Goal: Information Seeking & Learning: Learn about a topic

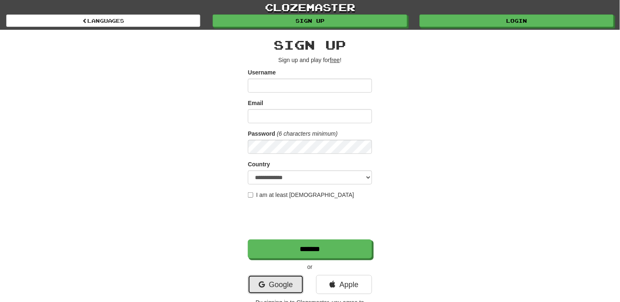
click at [284, 292] on link "Google" at bounding box center [276, 284] width 56 height 19
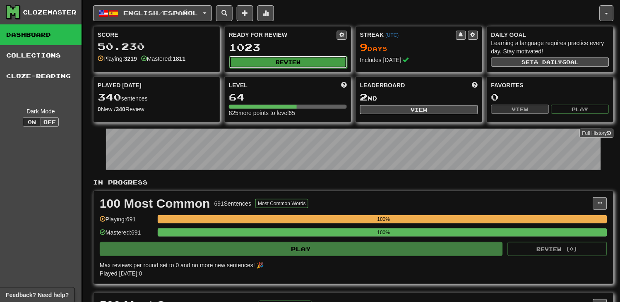
click at [293, 65] on button "Review" at bounding box center [288, 62] width 118 height 12
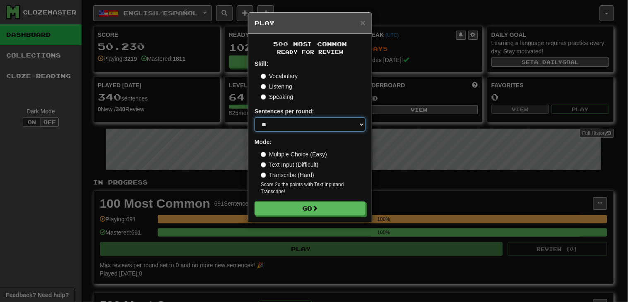
click at [297, 127] on select "* ** ** ** ** ** *** ********" at bounding box center [310, 125] width 111 height 14
select select "********"
click at [255, 118] on select "* ** ** ** ** ** *** ********" at bounding box center [310, 125] width 111 height 14
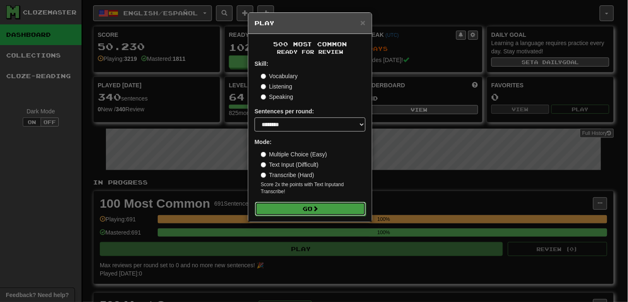
click at [318, 216] on button "Go" at bounding box center [310, 209] width 111 height 14
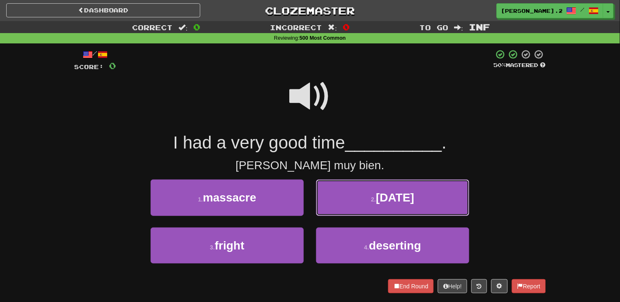
click at [368, 200] on button "2 . [DATE]" at bounding box center [392, 198] width 153 height 36
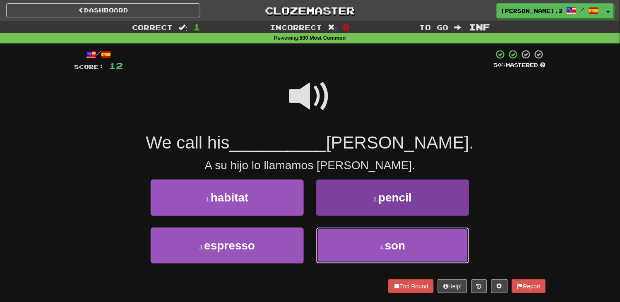
click at [361, 233] on button "4 . son" at bounding box center [392, 246] width 153 height 36
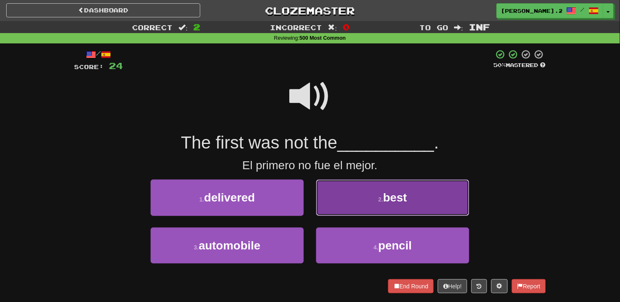
click at [350, 203] on button "2 . best" at bounding box center [392, 198] width 153 height 36
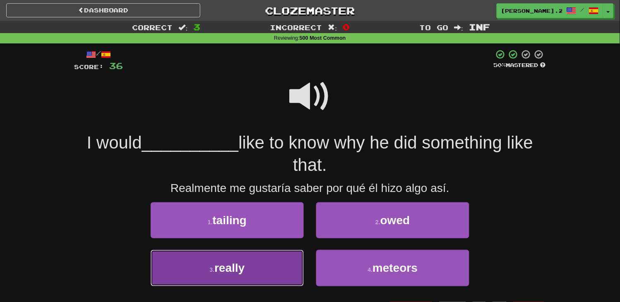
click at [272, 258] on button "3 . really" at bounding box center [227, 268] width 153 height 36
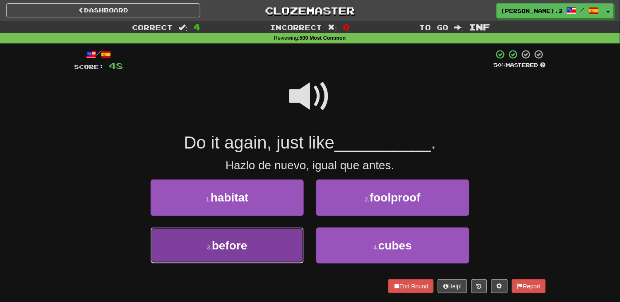
click at [261, 246] on button "3 . before" at bounding box center [227, 246] width 153 height 36
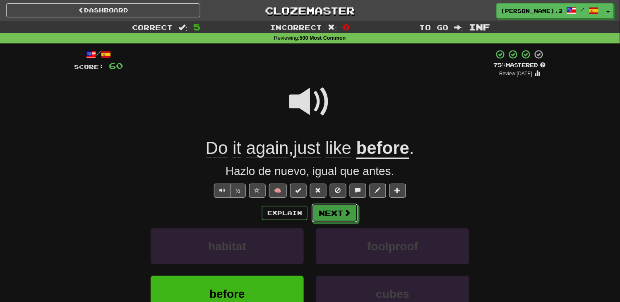
click at [337, 208] on button "Next" at bounding box center [335, 213] width 46 height 19
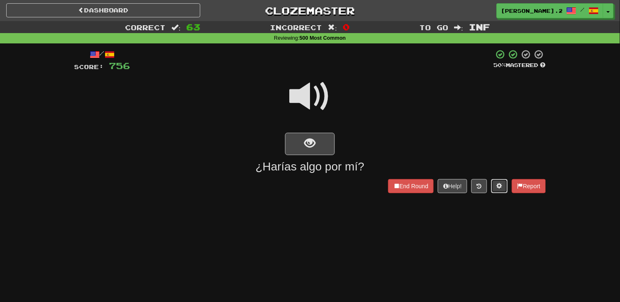
click at [497, 188] on span at bounding box center [500, 186] width 6 height 6
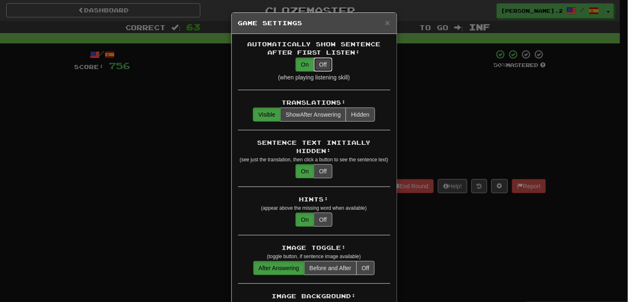
click at [320, 63] on button "Off" at bounding box center [323, 65] width 18 height 14
click at [298, 63] on button "On" at bounding box center [305, 65] width 19 height 14
click at [318, 164] on button "Off" at bounding box center [323, 171] width 18 height 14
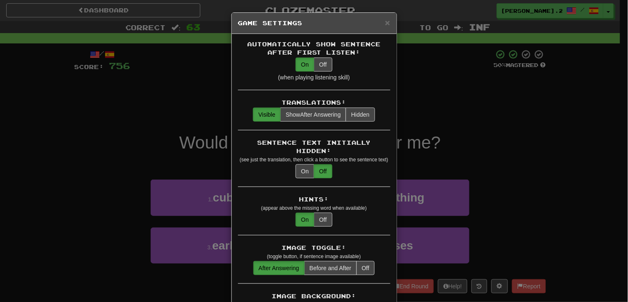
click at [436, 104] on div "× Game Settings Automatically Show Sentence After First Listen: On Off (when pl…" at bounding box center [314, 151] width 628 height 302
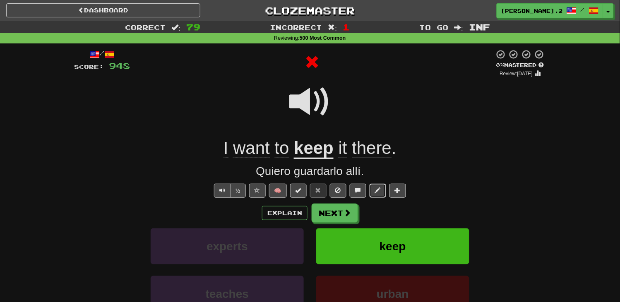
click at [377, 191] on span at bounding box center [378, 191] width 6 height 6
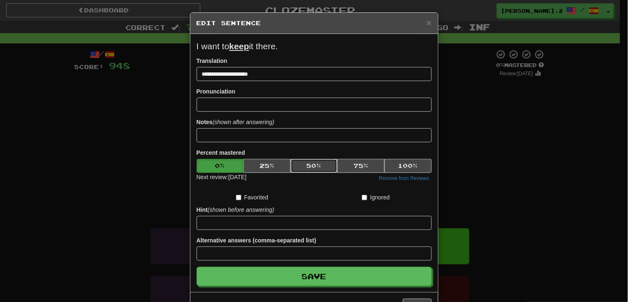
click at [324, 165] on button "50 %" at bounding box center [314, 166] width 47 height 14
click button "50 %" at bounding box center [314, 166] width 47 height 14
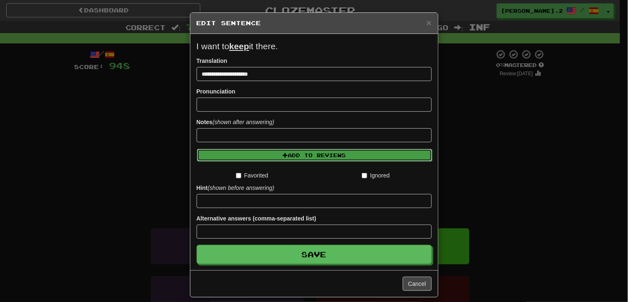
click at [320, 156] on button "Add to Reviews" at bounding box center [314, 155] width 235 height 12
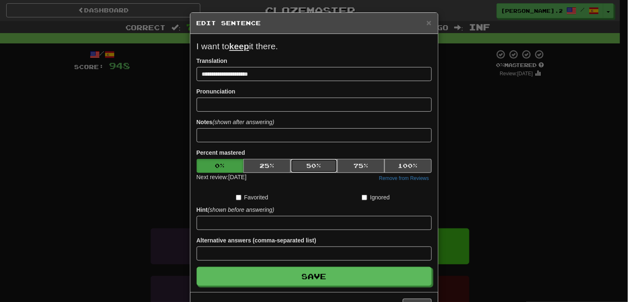
click at [315, 166] on button "50 %" at bounding box center [314, 166] width 47 height 14
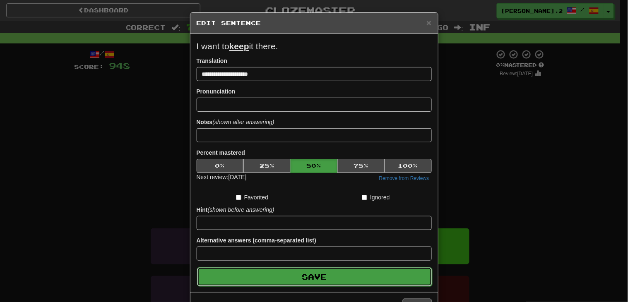
click at [371, 271] on button "Save" at bounding box center [314, 276] width 235 height 19
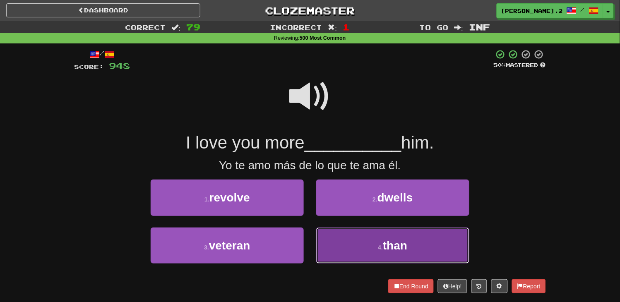
click at [344, 249] on button "4 . than" at bounding box center [392, 246] width 153 height 36
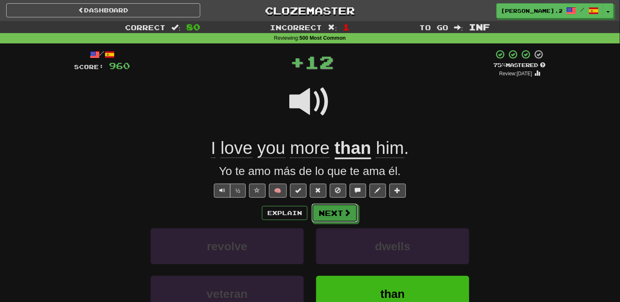
click at [332, 213] on button "Next" at bounding box center [335, 213] width 46 height 19
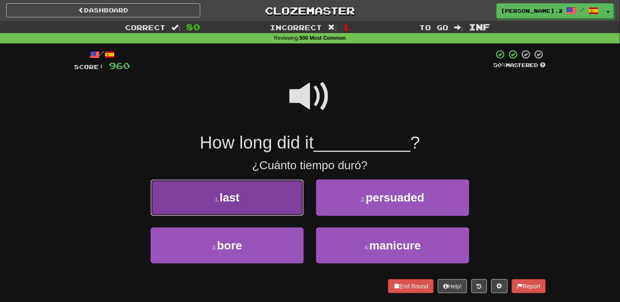
click at [288, 196] on button "1 . last" at bounding box center [227, 198] width 153 height 36
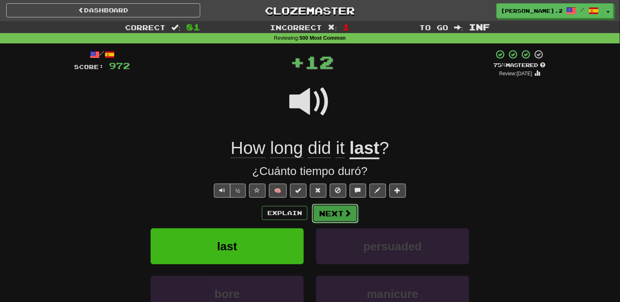
click at [345, 220] on button "Next" at bounding box center [335, 213] width 46 height 19
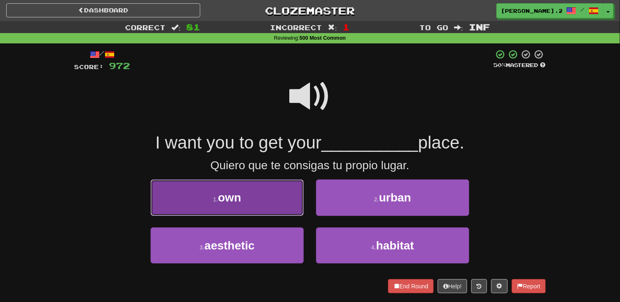
click at [290, 197] on button "1 . own" at bounding box center [227, 198] width 153 height 36
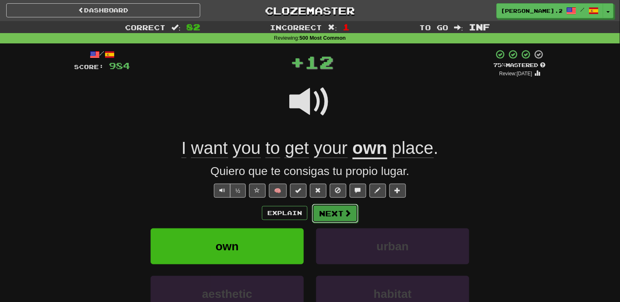
click at [330, 210] on button "Next" at bounding box center [335, 213] width 46 height 19
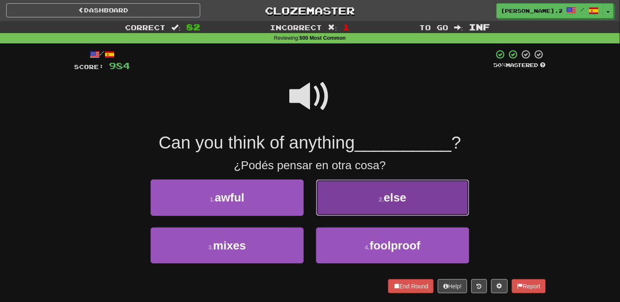
click at [328, 201] on button "2 . else" at bounding box center [392, 198] width 153 height 36
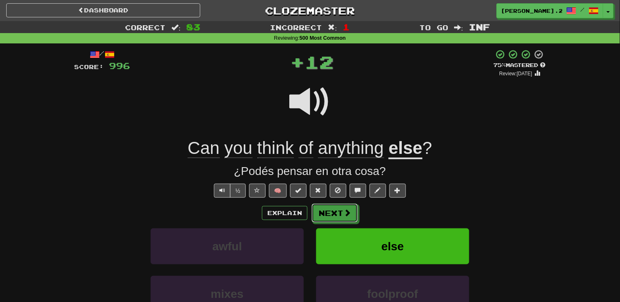
click at [320, 214] on button "Next" at bounding box center [335, 213] width 46 height 19
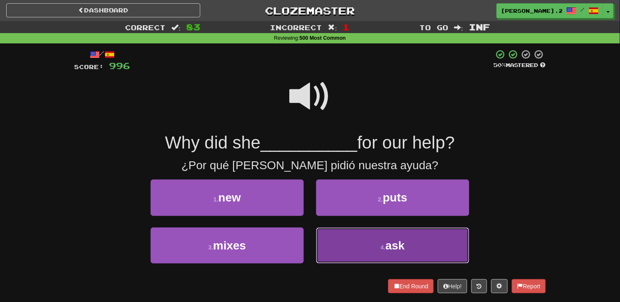
click at [358, 243] on button "4 . ask" at bounding box center [392, 246] width 153 height 36
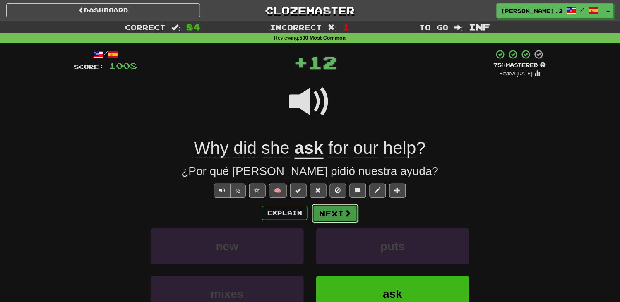
click at [332, 207] on button "Next" at bounding box center [335, 213] width 46 height 19
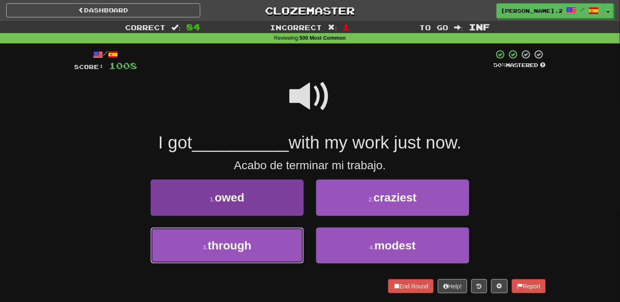
click at [288, 239] on button "3 . through" at bounding box center [227, 246] width 153 height 36
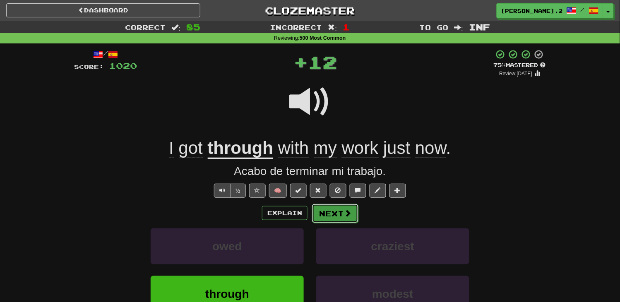
click at [323, 214] on button "Next" at bounding box center [335, 213] width 46 height 19
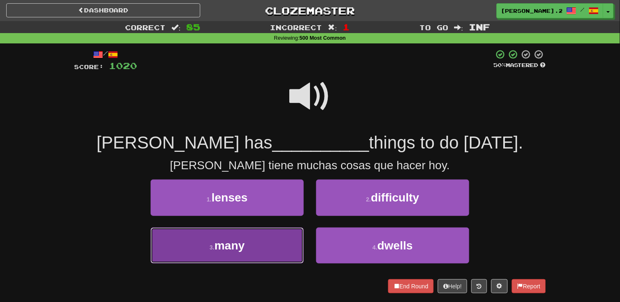
click at [281, 236] on button "3 . many" at bounding box center [227, 246] width 153 height 36
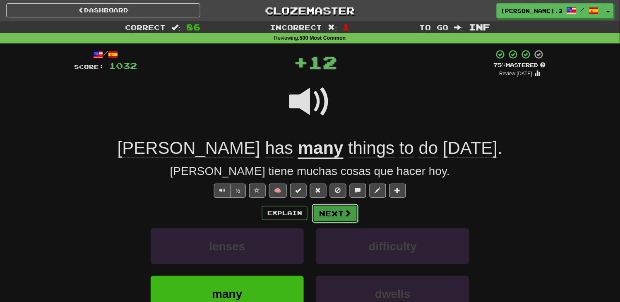
click at [323, 212] on button "Next" at bounding box center [335, 213] width 46 height 19
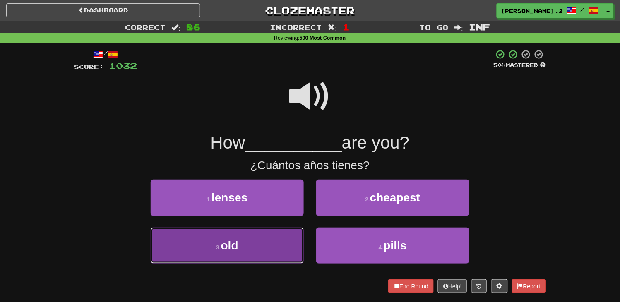
click at [284, 243] on button "3 . old" at bounding box center [227, 246] width 153 height 36
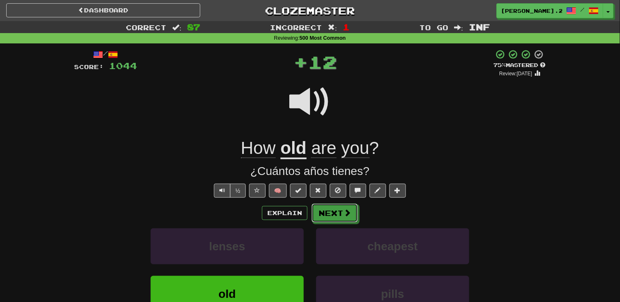
click at [330, 212] on button "Next" at bounding box center [335, 213] width 46 height 19
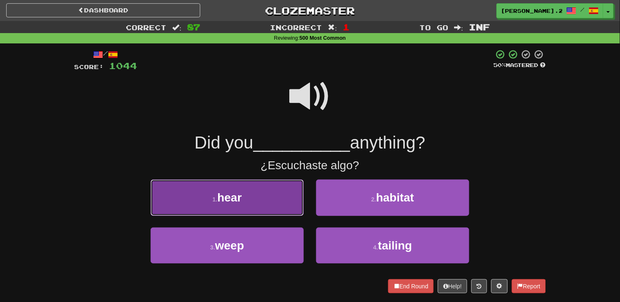
click at [277, 202] on button "1 . hear" at bounding box center [227, 198] width 153 height 36
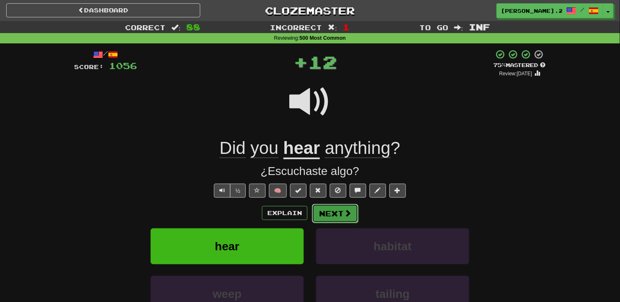
click at [322, 222] on button "Next" at bounding box center [335, 213] width 46 height 19
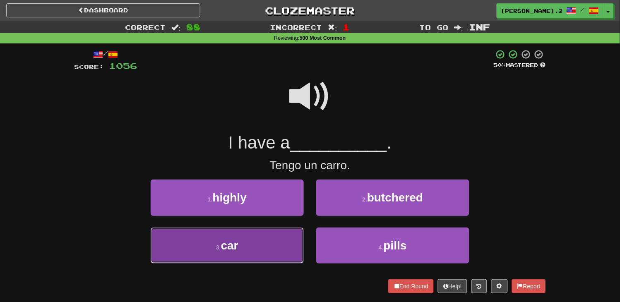
click at [272, 242] on button "3 . car" at bounding box center [227, 246] width 153 height 36
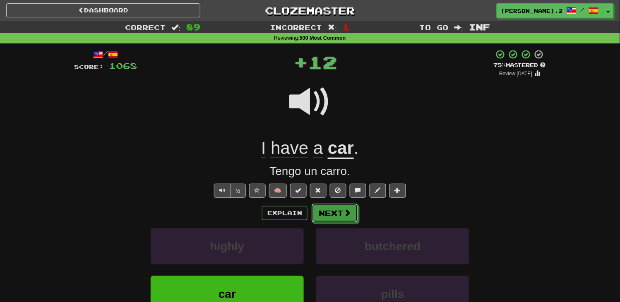
click at [316, 221] on button "Next" at bounding box center [335, 213] width 46 height 19
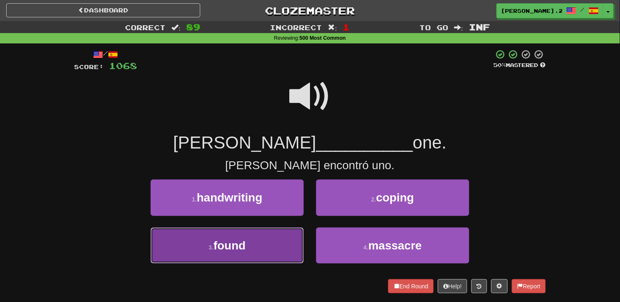
click at [254, 242] on button "3 . found" at bounding box center [227, 246] width 153 height 36
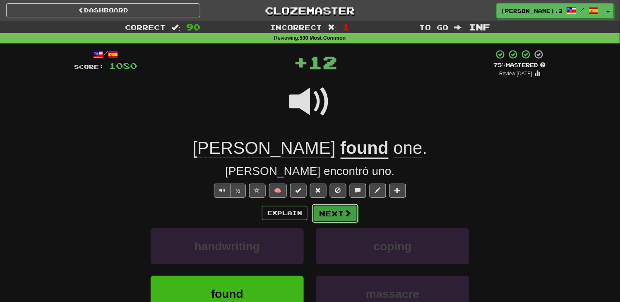
click at [313, 212] on button "Next" at bounding box center [335, 213] width 46 height 19
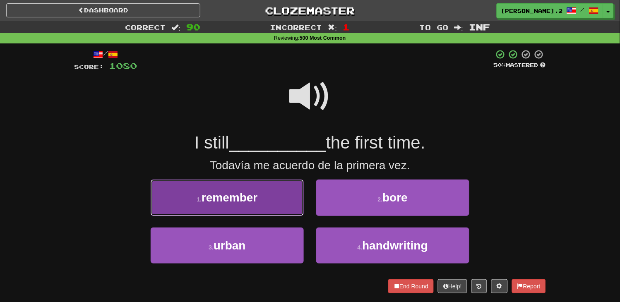
click at [241, 201] on span "remember" at bounding box center [230, 197] width 56 height 13
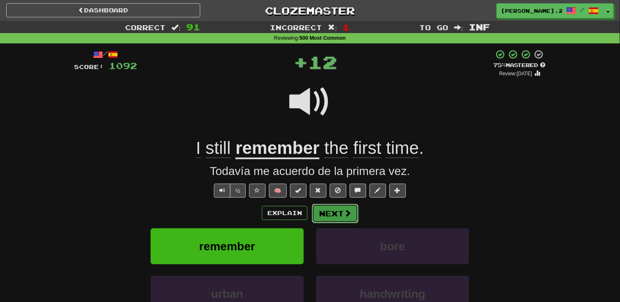
click at [332, 213] on button "Next" at bounding box center [335, 213] width 46 height 19
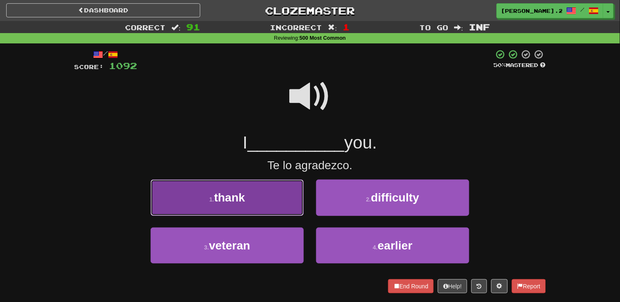
click at [275, 197] on button "1 . thank" at bounding box center [227, 198] width 153 height 36
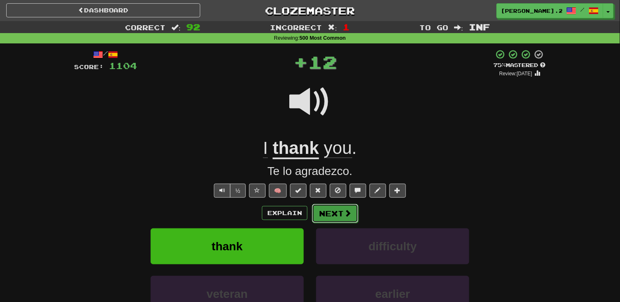
click at [337, 214] on button "Next" at bounding box center [335, 213] width 46 height 19
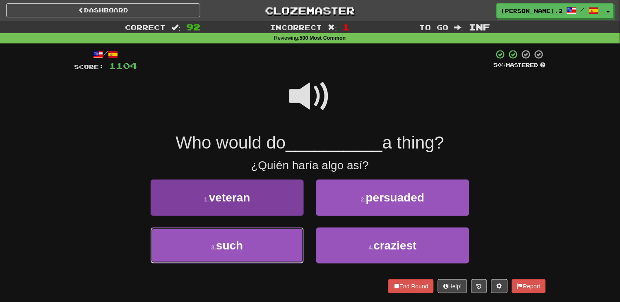
click at [266, 234] on button "3 . such" at bounding box center [227, 246] width 153 height 36
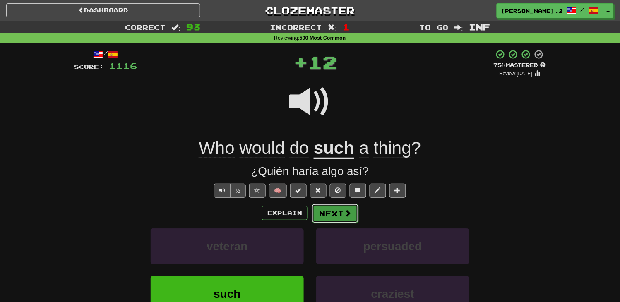
click at [350, 215] on span at bounding box center [347, 213] width 7 height 7
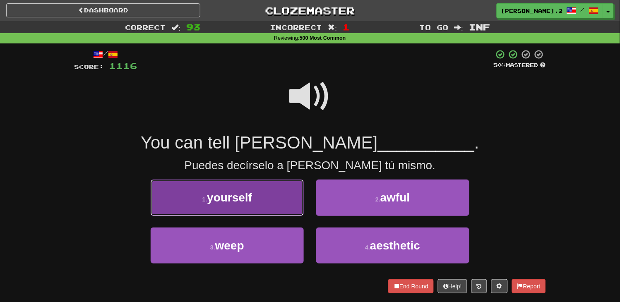
click at [278, 204] on button "1 . yourself" at bounding box center [227, 198] width 153 height 36
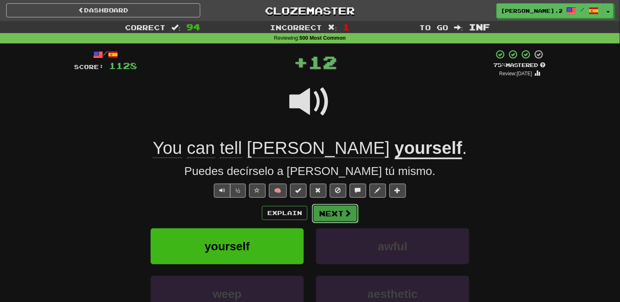
click at [342, 214] on button "Next" at bounding box center [335, 213] width 46 height 19
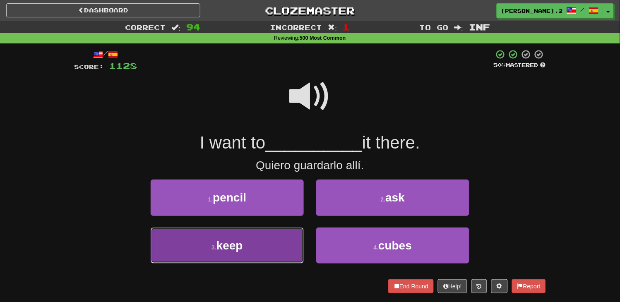
click at [270, 229] on button "3 . keep" at bounding box center [227, 246] width 153 height 36
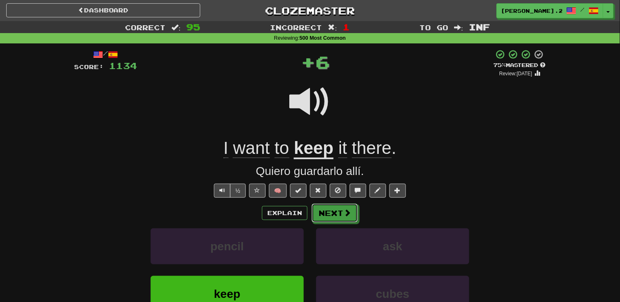
click at [348, 209] on span at bounding box center [347, 212] width 7 height 7
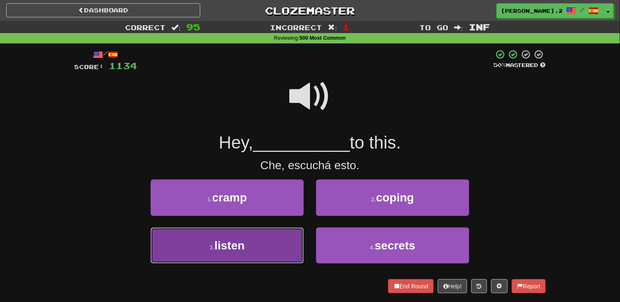
click at [267, 240] on button "3 . listen" at bounding box center [227, 246] width 153 height 36
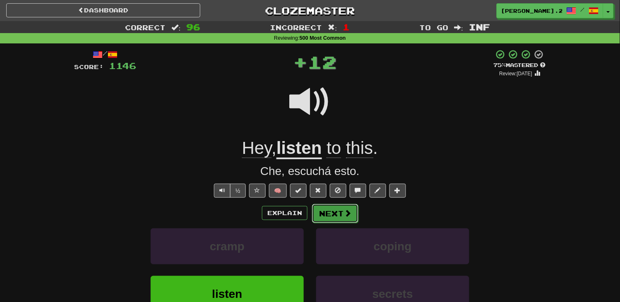
click at [344, 210] on span at bounding box center [347, 213] width 7 height 7
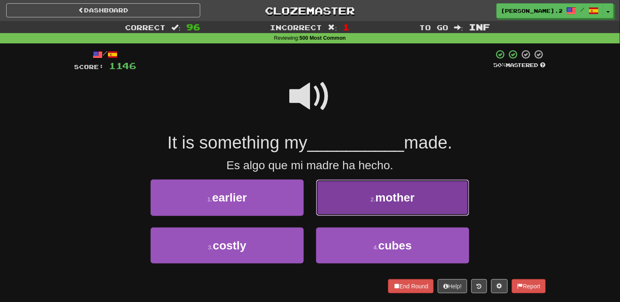
click at [329, 202] on button "2 . mother" at bounding box center [392, 198] width 153 height 36
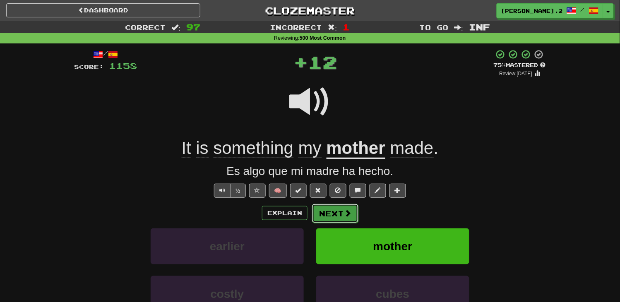
click at [338, 214] on button "Next" at bounding box center [335, 213] width 46 height 19
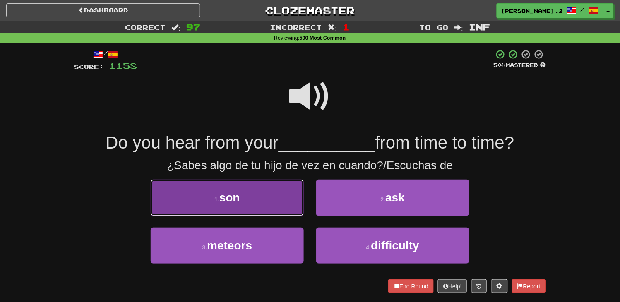
click at [294, 203] on button "1 . son" at bounding box center [227, 198] width 153 height 36
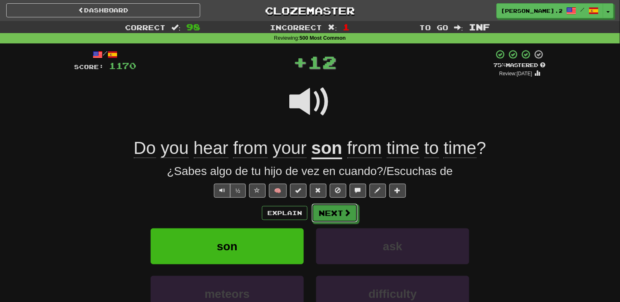
click at [328, 208] on button "Next" at bounding box center [335, 213] width 46 height 19
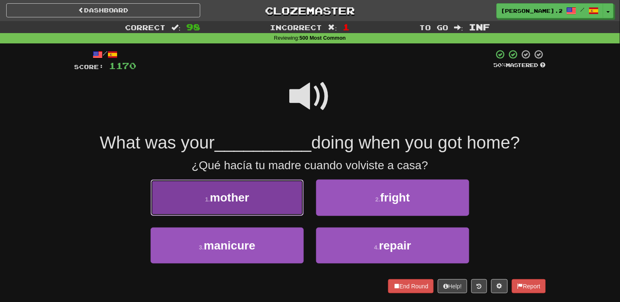
click at [285, 206] on button "1 . mother" at bounding box center [227, 198] width 153 height 36
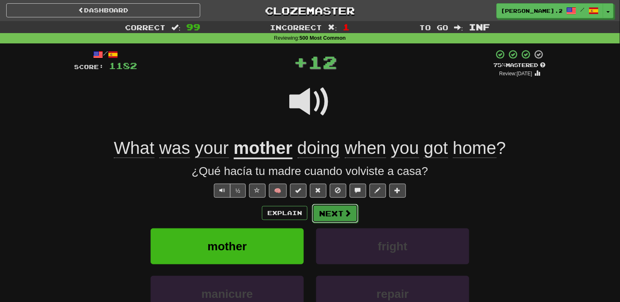
click at [329, 217] on button "Next" at bounding box center [335, 213] width 46 height 19
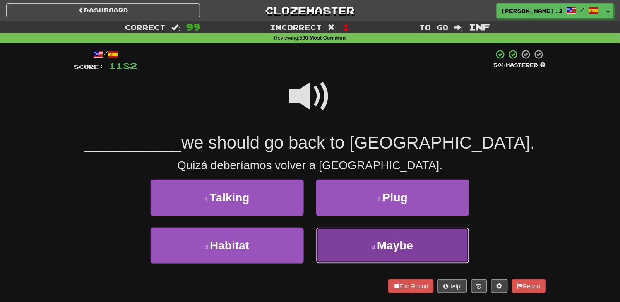
click at [342, 245] on button "4 . Maybe" at bounding box center [392, 246] width 153 height 36
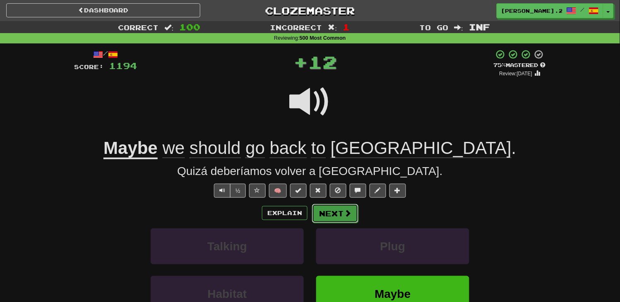
click at [335, 221] on button "Next" at bounding box center [335, 213] width 46 height 19
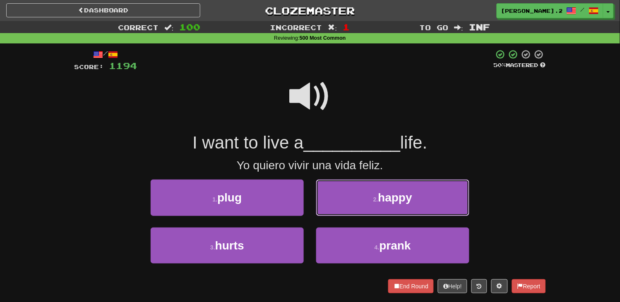
click at [324, 202] on button "2 . happy" at bounding box center [392, 198] width 153 height 36
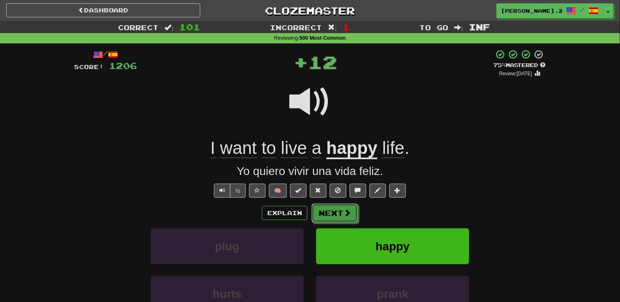
click at [322, 210] on button "Next" at bounding box center [335, 213] width 46 height 19
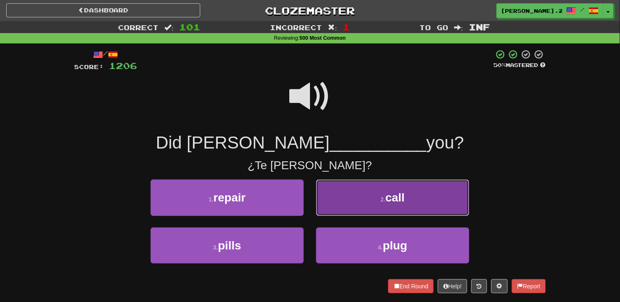
click at [332, 213] on button "2 . call" at bounding box center [392, 198] width 153 height 36
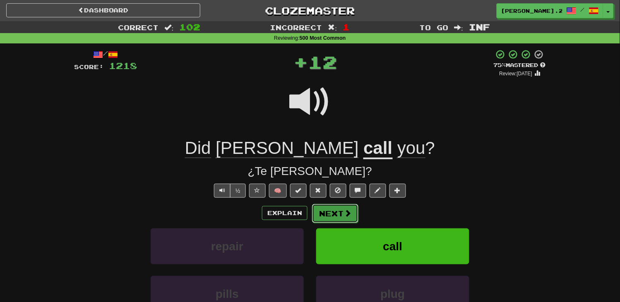
click at [338, 220] on button "Next" at bounding box center [335, 213] width 46 height 19
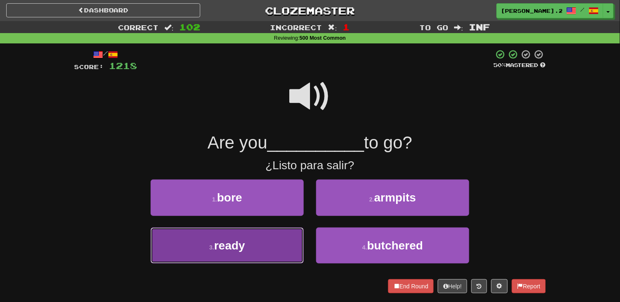
click at [265, 232] on button "3 . ready" at bounding box center [227, 246] width 153 height 36
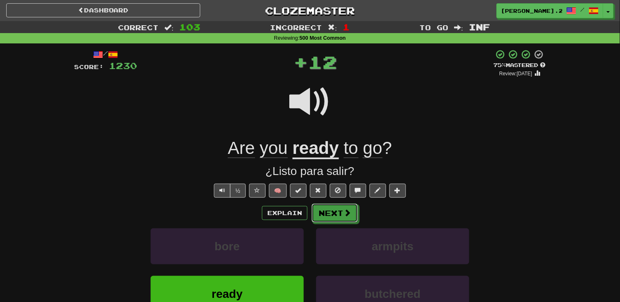
click at [315, 220] on button "Next" at bounding box center [335, 213] width 46 height 19
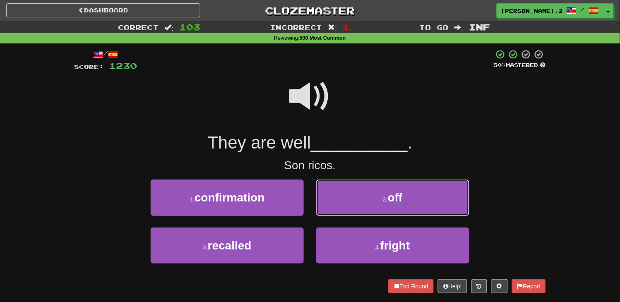
click at [346, 200] on button "2 . off" at bounding box center [392, 198] width 153 height 36
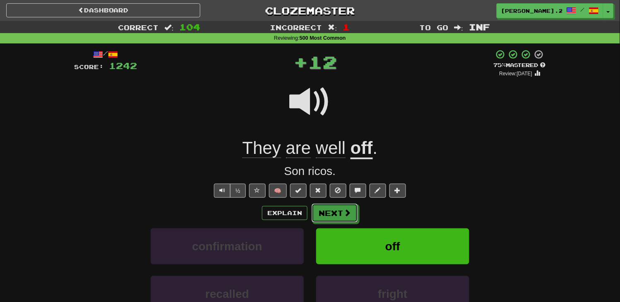
click at [344, 210] on span at bounding box center [347, 212] width 7 height 7
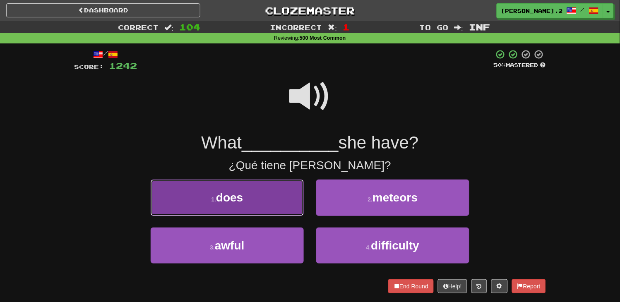
click at [272, 190] on button "1 . does" at bounding box center [227, 198] width 153 height 36
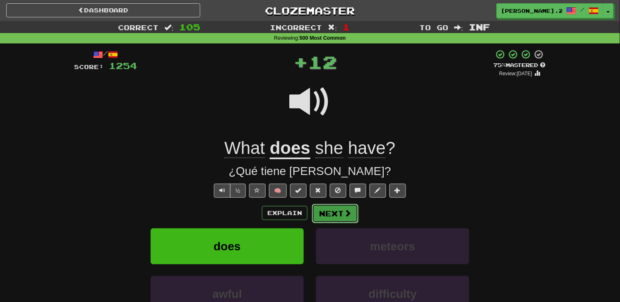
click at [334, 207] on button "Next" at bounding box center [335, 213] width 46 height 19
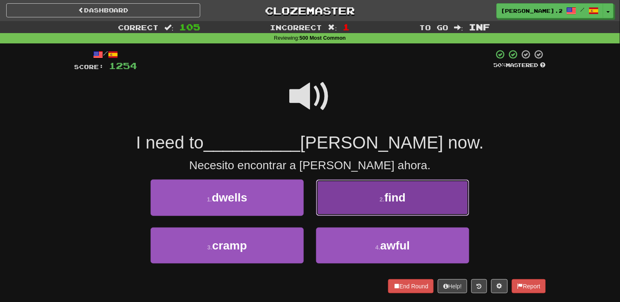
click at [347, 208] on button "2 . find" at bounding box center [392, 198] width 153 height 36
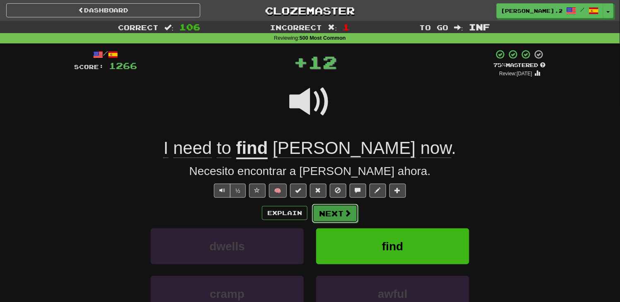
click at [344, 221] on button "Next" at bounding box center [335, 213] width 46 height 19
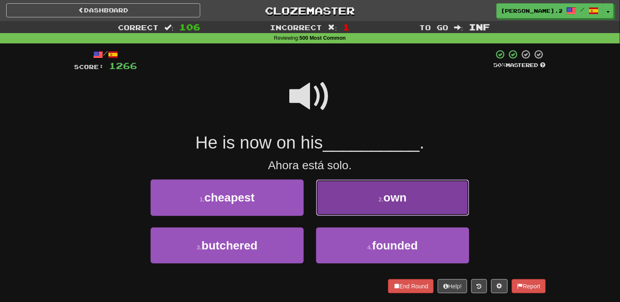
click at [336, 207] on button "2 . own" at bounding box center [392, 198] width 153 height 36
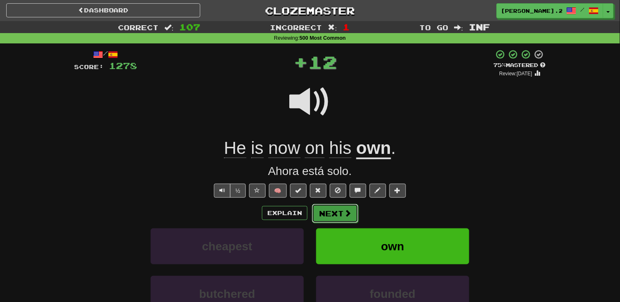
click at [335, 209] on button "Next" at bounding box center [335, 213] width 46 height 19
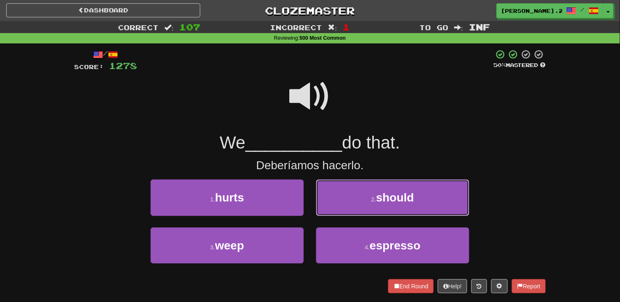
click at [335, 209] on button "2 . should" at bounding box center [392, 198] width 153 height 36
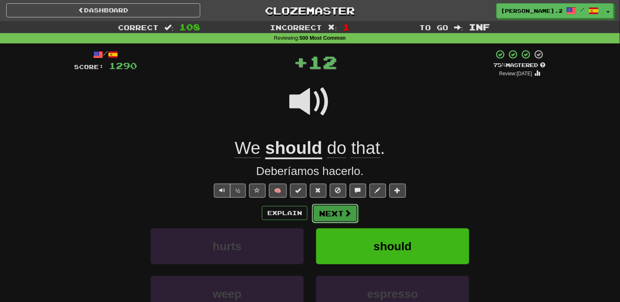
click at [334, 214] on button "Next" at bounding box center [335, 213] width 46 height 19
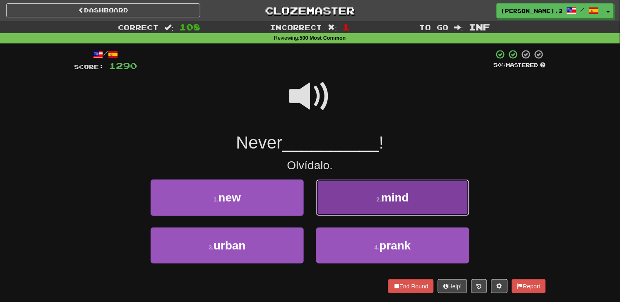
click at [325, 209] on button "2 . mind" at bounding box center [392, 198] width 153 height 36
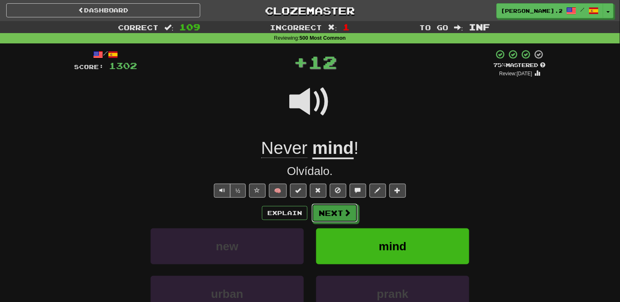
click at [325, 209] on button "Next" at bounding box center [335, 213] width 46 height 19
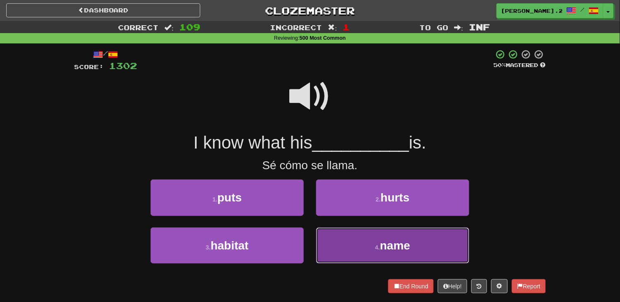
click at [336, 239] on button "4 . name" at bounding box center [392, 246] width 153 height 36
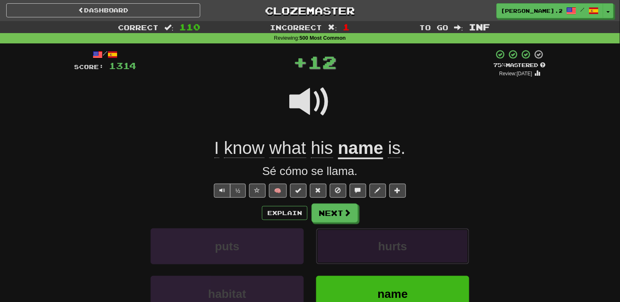
click at [330, 230] on button "hurts" at bounding box center [392, 247] width 153 height 36
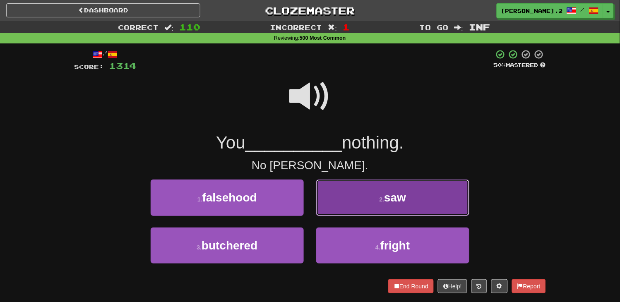
click at [340, 207] on button "2 . saw" at bounding box center [392, 198] width 153 height 36
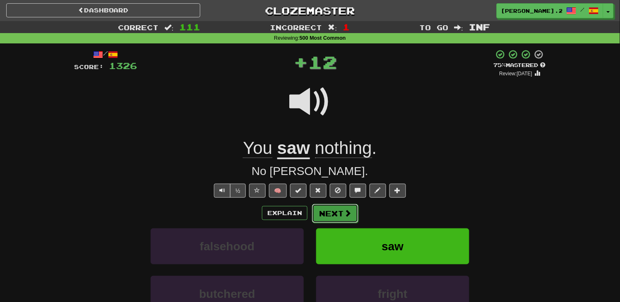
click at [340, 208] on button "Next" at bounding box center [335, 213] width 46 height 19
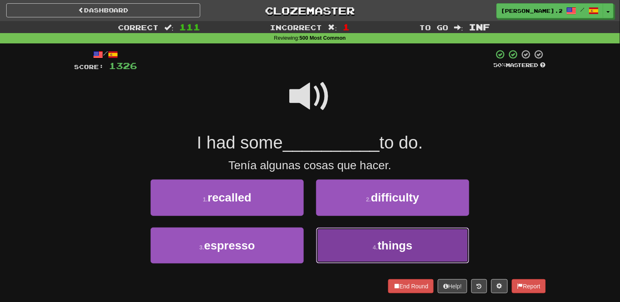
click at [334, 237] on button "4 . things" at bounding box center [392, 246] width 153 height 36
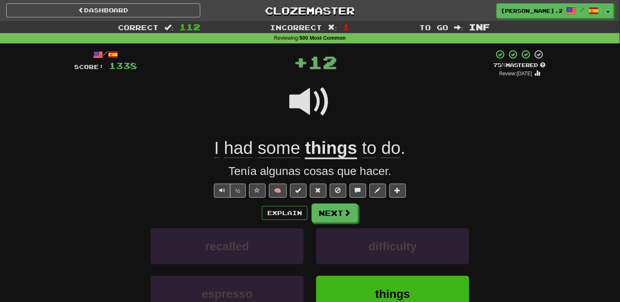
click at [319, 203] on div "/ Score: 1338 + 12 75 % Mastered Review: [DATE] I had some things to do . Tenía…" at bounding box center [310, 208] width 472 height 318
click at [330, 218] on button "Next" at bounding box center [335, 213] width 46 height 19
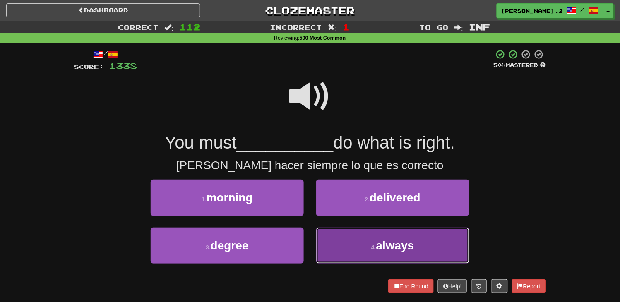
click at [350, 241] on button "4 . always" at bounding box center [392, 246] width 153 height 36
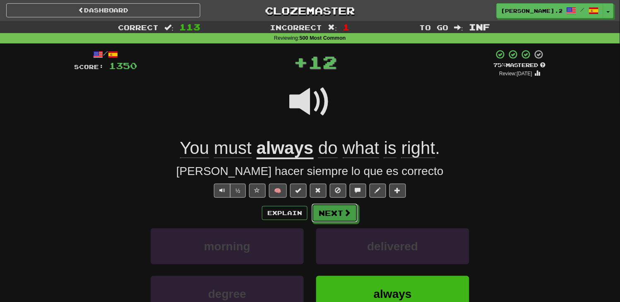
click at [341, 214] on button "Next" at bounding box center [335, 213] width 46 height 19
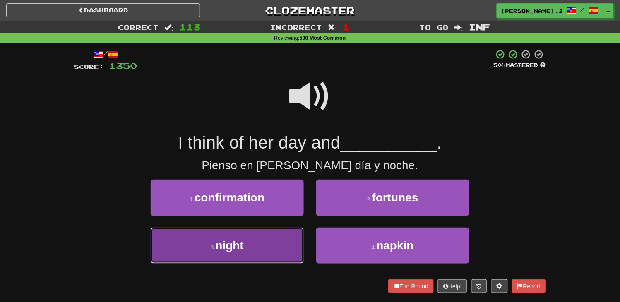
click at [272, 245] on button "3 . night" at bounding box center [227, 246] width 153 height 36
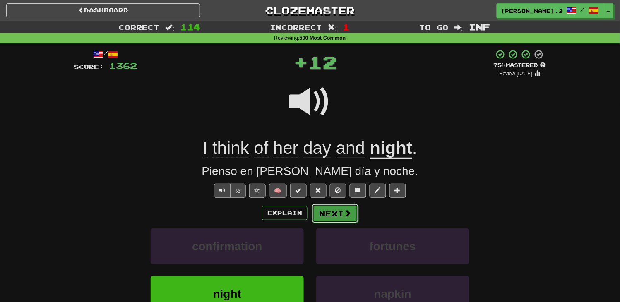
click at [328, 217] on button "Next" at bounding box center [335, 213] width 46 height 19
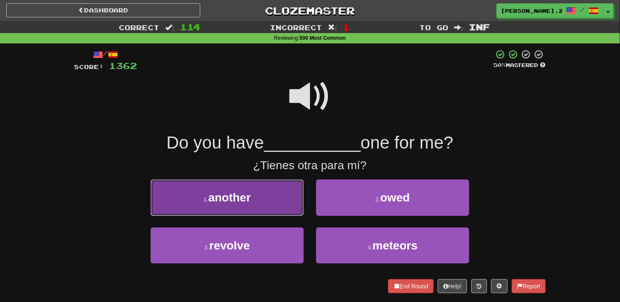
click at [280, 200] on button "1 . another" at bounding box center [227, 198] width 153 height 36
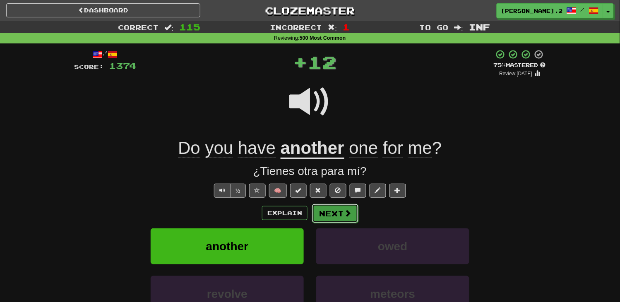
click at [341, 210] on button "Next" at bounding box center [335, 213] width 46 height 19
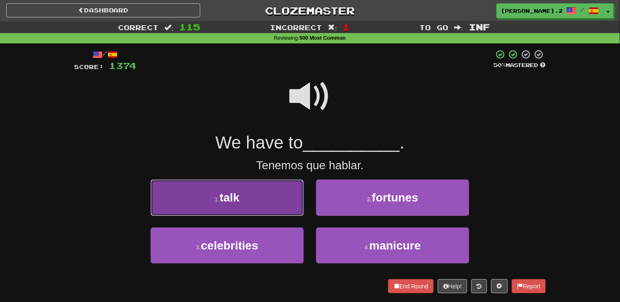
click at [275, 192] on button "1 . talk" at bounding box center [227, 198] width 153 height 36
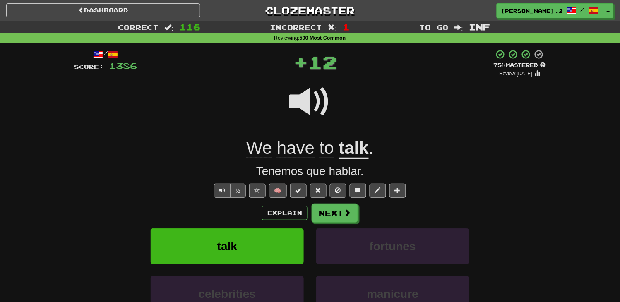
click at [310, 199] on div "/ Score: 1386 + 12 75 % Mastered Review: [DATE] have to talk . Tenemos que habl…" at bounding box center [310, 208] width 472 height 318
click at [313, 204] on div "/ Score: 1386 + 12 75 % Mastered Review: [DATE] have to talk . Tenemos que habl…" at bounding box center [310, 208] width 472 height 318
click at [351, 230] on button "fortunes" at bounding box center [392, 247] width 153 height 36
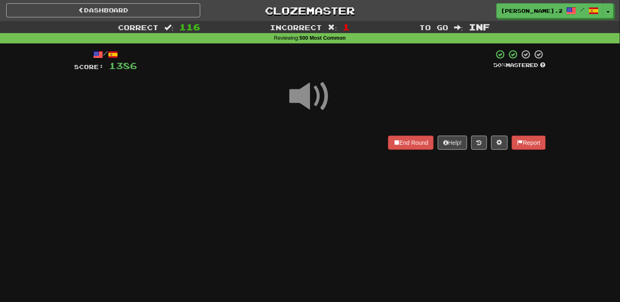
click at [345, 222] on div "Dashboard Clozemaster [PERSON_NAME].23in / Toggle Dropdown Dashboard Leaderboar…" at bounding box center [310, 151] width 620 height 302
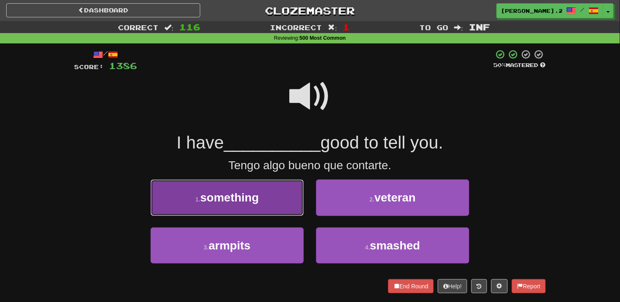
click at [282, 195] on button "1 . something" at bounding box center [227, 198] width 153 height 36
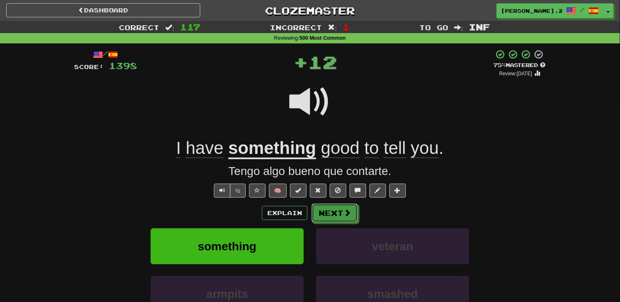
click at [322, 210] on button "Next" at bounding box center [335, 213] width 46 height 19
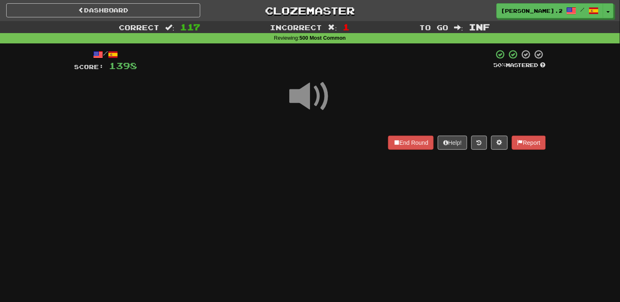
click at [322, 210] on div "Dashboard Clozemaster [PERSON_NAME].23in / Toggle Dropdown Dashboard Leaderboar…" at bounding box center [310, 151] width 620 height 302
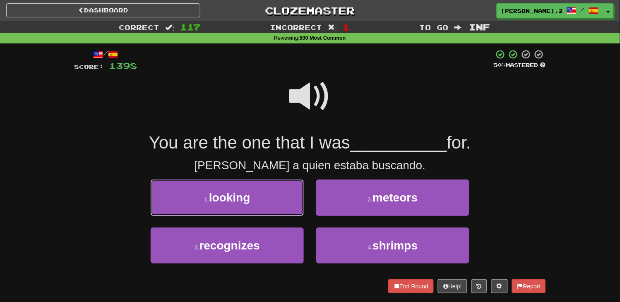
click at [286, 197] on button "1 . looking" at bounding box center [227, 198] width 153 height 36
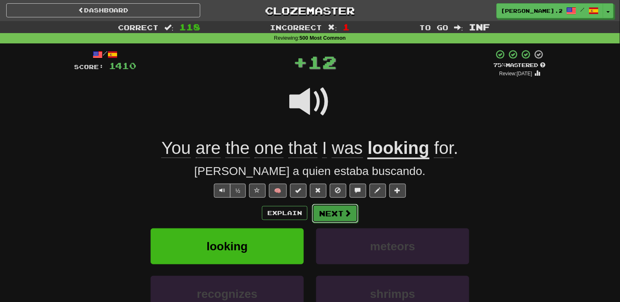
click at [322, 213] on button "Next" at bounding box center [335, 213] width 46 height 19
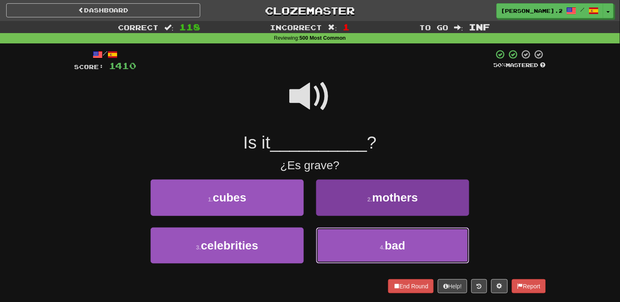
click at [329, 243] on button "4 . bad" at bounding box center [392, 246] width 153 height 36
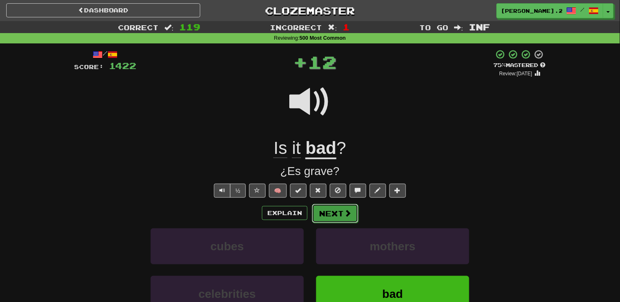
click at [329, 215] on button "Next" at bounding box center [335, 213] width 46 height 19
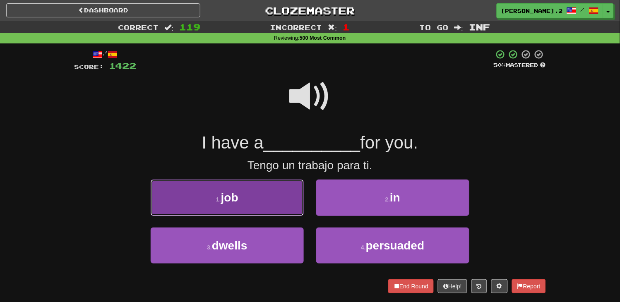
click at [295, 199] on button "1 . job" at bounding box center [227, 198] width 153 height 36
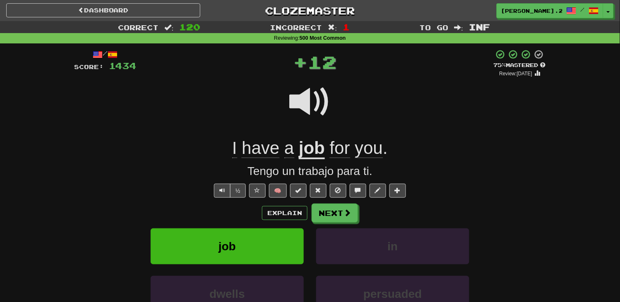
click at [358, 214] on div "Explain Next" at bounding box center [310, 213] width 472 height 19
click at [354, 214] on button "Next" at bounding box center [335, 213] width 46 height 19
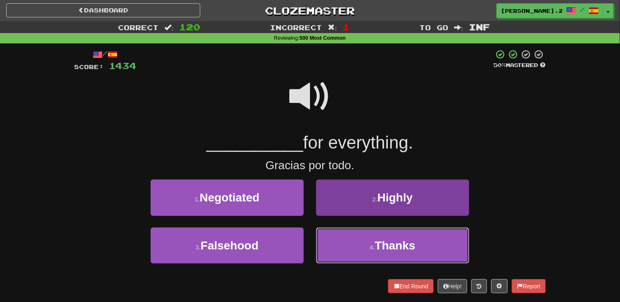
click at [350, 244] on button "4 . Thanks" at bounding box center [392, 246] width 153 height 36
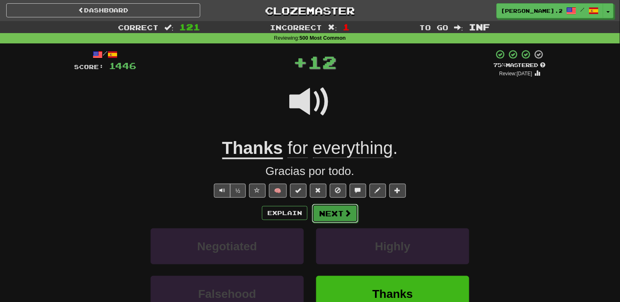
click at [333, 214] on button "Next" at bounding box center [335, 213] width 46 height 19
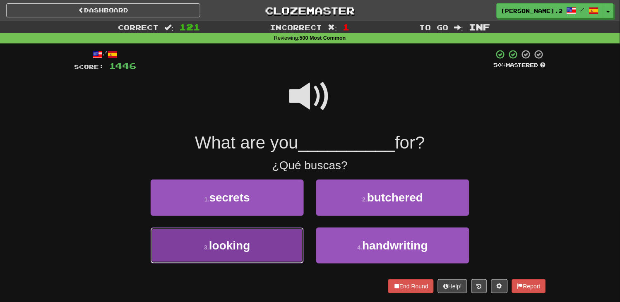
click at [274, 231] on button "3 . looking" at bounding box center [227, 246] width 153 height 36
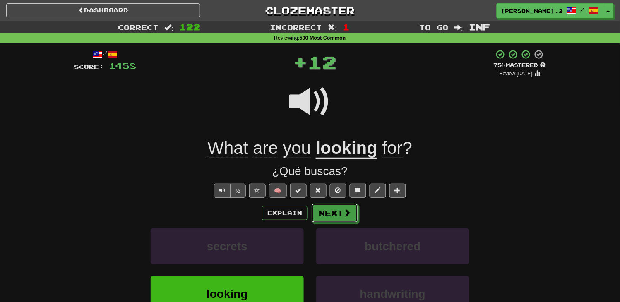
click at [340, 219] on button "Next" at bounding box center [335, 213] width 46 height 19
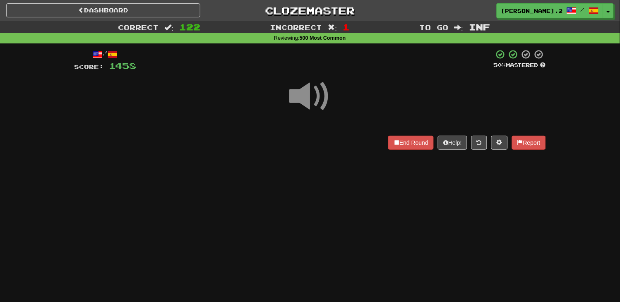
click at [340, 219] on div "Dashboard Clozemaster [PERSON_NAME].23in / Toggle Dropdown Dashboard Leaderboar…" at bounding box center [310, 151] width 620 height 302
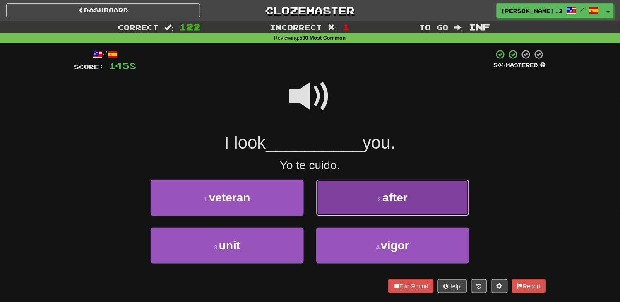
click at [332, 208] on button "2 . after" at bounding box center [392, 198] width 153 height 36
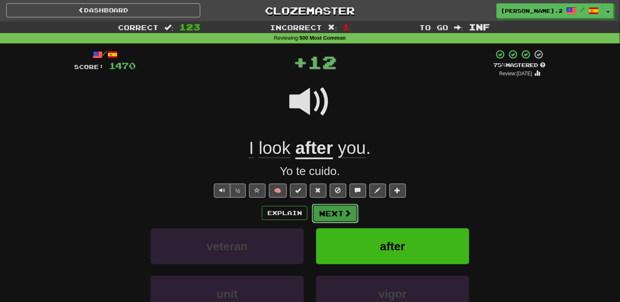
click at [326, 212] on button "Next" at bounding box center [335, 213] width 46 height 19
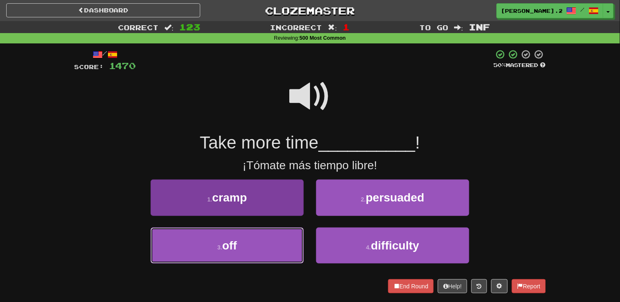
click at [259, 233] on button "3 . off" at bounding box center [227, 246] width 153 height 36
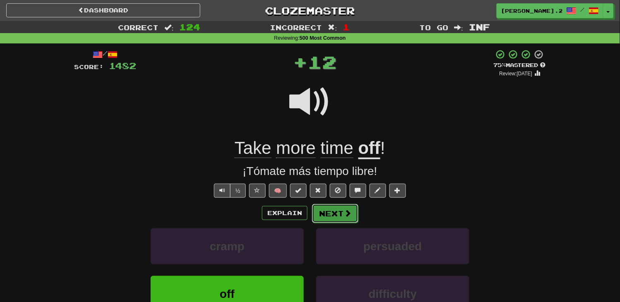
click at [352, 217] on button "Next" at bounding box center [335, 213] width 46 height 19
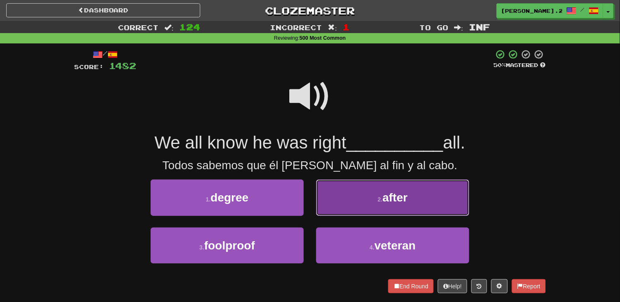
click at [348, 207] on button "2 . after" at bounding box center [392, 198] width 153 height 36
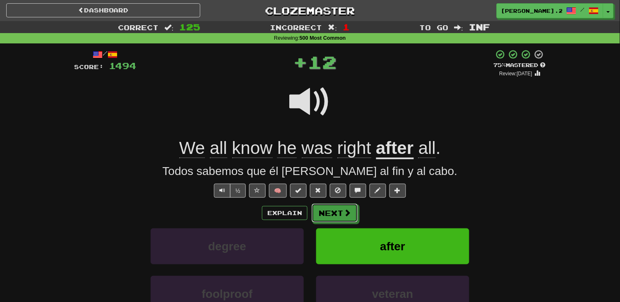
click at [344, 212] on span at bounding box center [347, 212] width 7 height 7
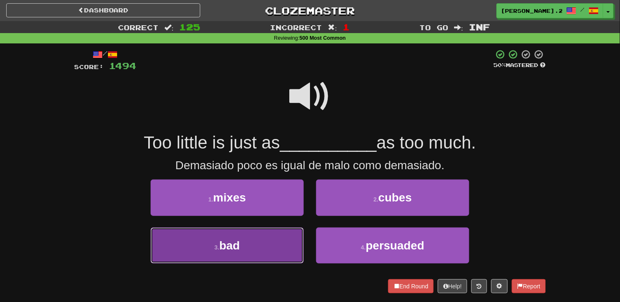
click at [279, 233] on button "3 . bad" at bounding box center [227, 246] width 153 height 36
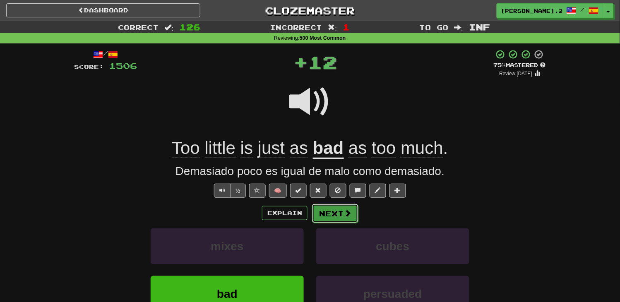
click at [326, 222] on button "Next" at bounding box center [335, 213] width 46 height 19
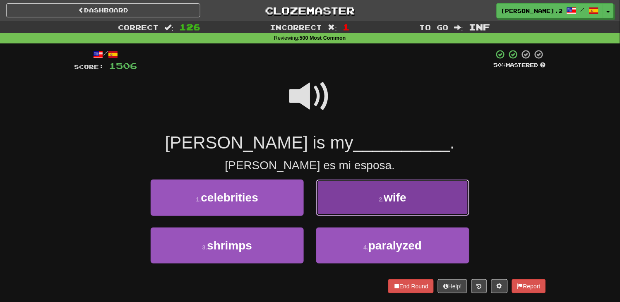
click at [332, 206] on button "2 . wife" at bounding box center [392, 198] width 153 height 36
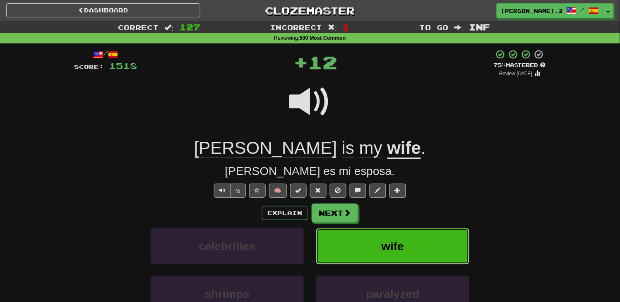
click at [324, 231] on button "wife" at bounding box center [392, 247] width 153 height 36
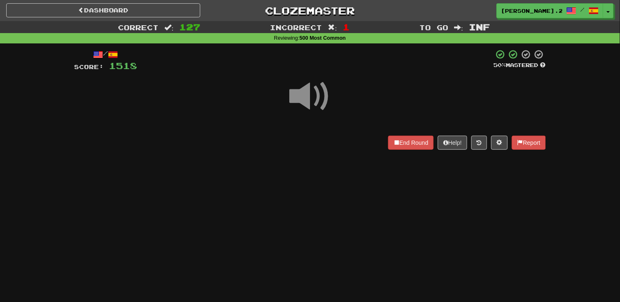
click at [328, 214] on div "Dashboard Clozemaster [PERSON_NAME].23in / Toggle Dropdown Dashboard Leaderboar…" at bounding box center [310, 151] width 620 height 302
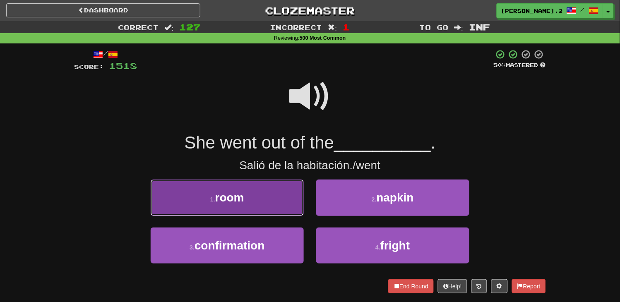
click at [296, 204] on button "1 . room" at bounding box center [227, 198] width 153 height 36
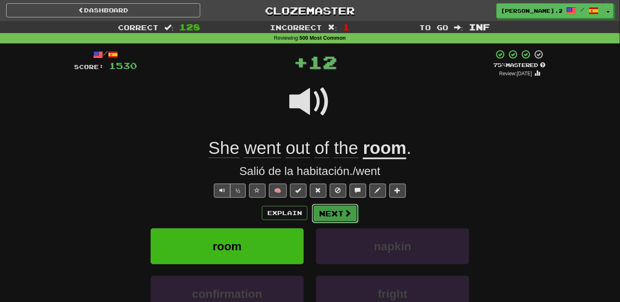
click at [321, 210] on button "Next" at bounding box center [335, 213] width 46 height 19
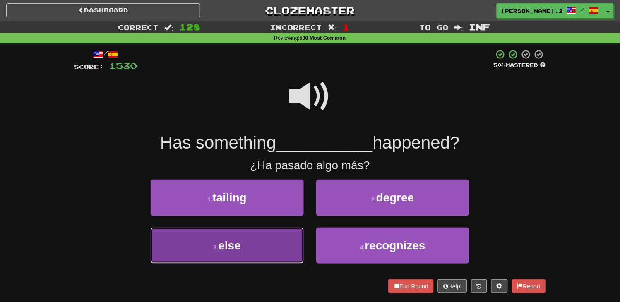
click at [267, 238] on button "3 . else" at bounding box center [227, 246] width 153 height 36
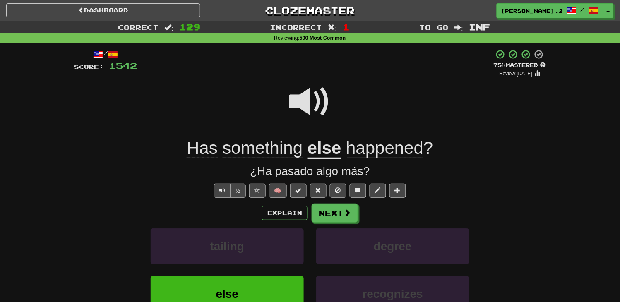
click at [296, 110] on span at bounding box center [309, 101] width 41 height 41
